Goal: Check status: Check status

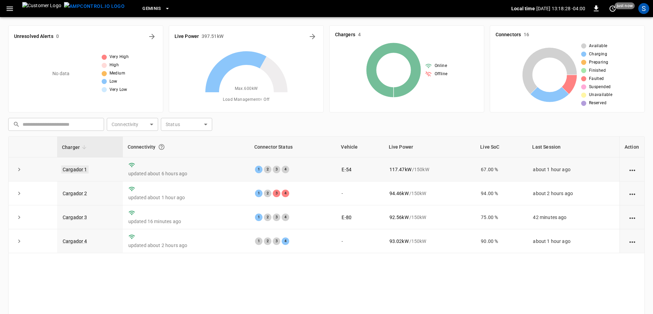
click at [83, 171] on link "Cargador 1" at bounding box center [74, 170] width 27 height 8
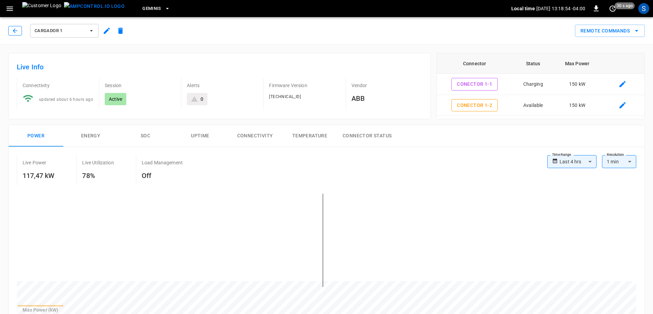
click at [14, 33] on icon "button" at bounding box center [15, 30] width 7 height 7
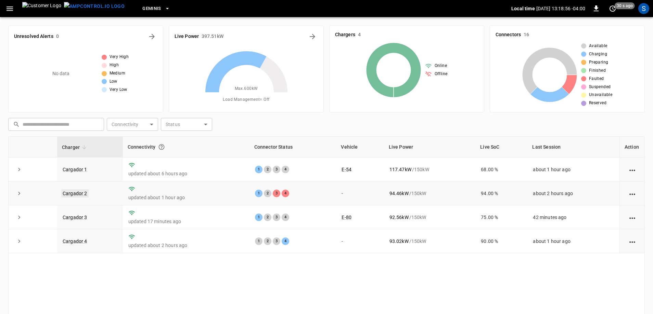
click at [77, 194] on link "Cargador 2" at bounding box center [74, 193] width 27 height 8
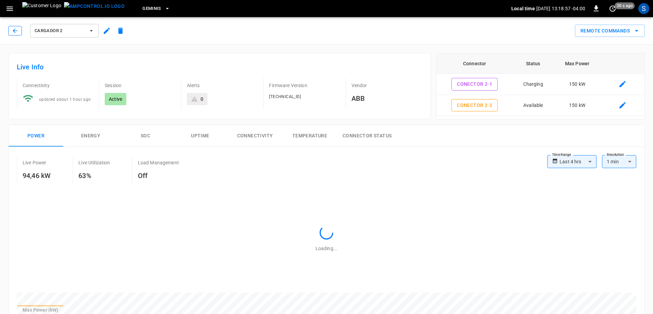
click at [14, 28] on icon "button" at bounding box center [15, 30] width 7 height 7
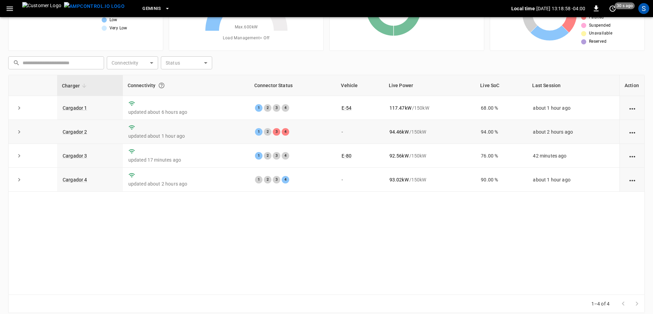
scroll to position [69, 0]
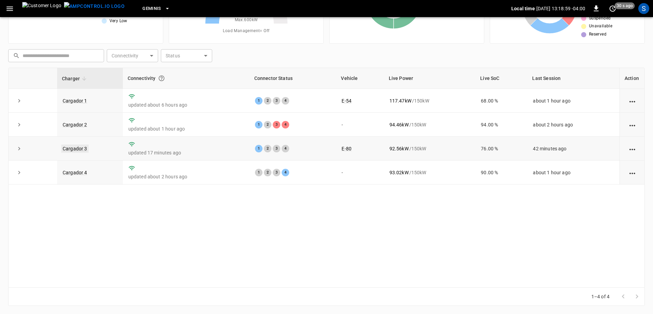
click at [79, 152] on link "Cargador 3" at bounding box center [74, 149] width 27 height 8
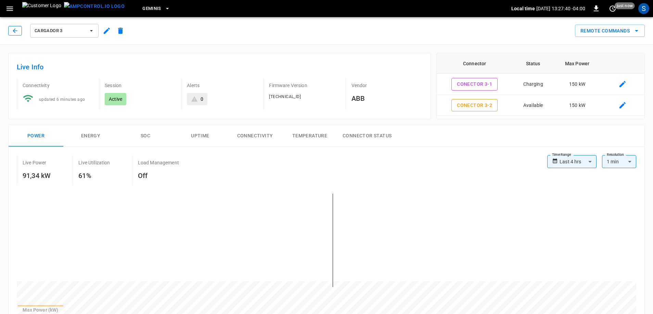
drag, startPoint x: 17, startPoint y: 30, endPoint x: 118, endPoint y: 99, distance: 122.9
click at [17, 30] on icon "button" at bounding box center [15, 30] width 7 height 7
